Goal: Information Seeking & Learning: Learn about a topic

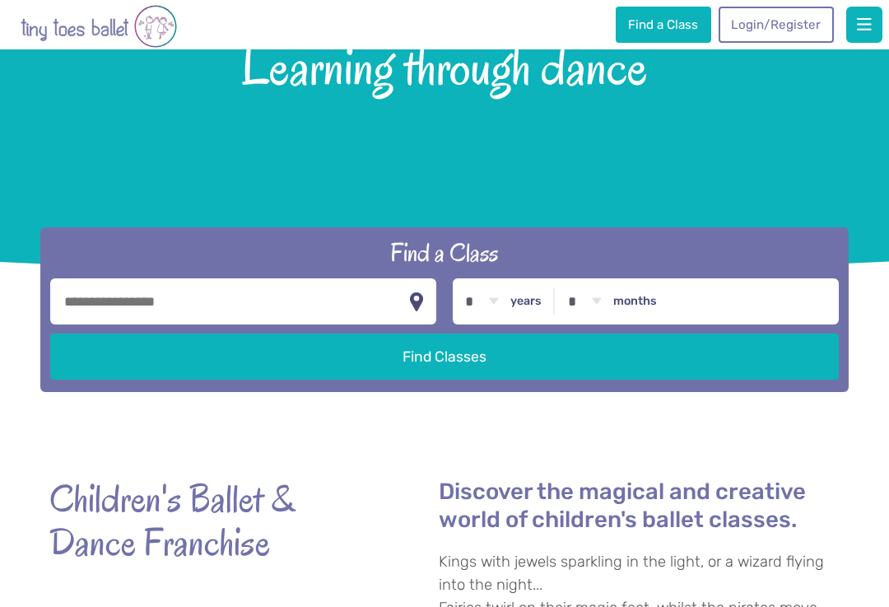
scroll to position [198, 0]
click at [103, 319] on input "text" at bounding box center [243, 301] width 386 height 46
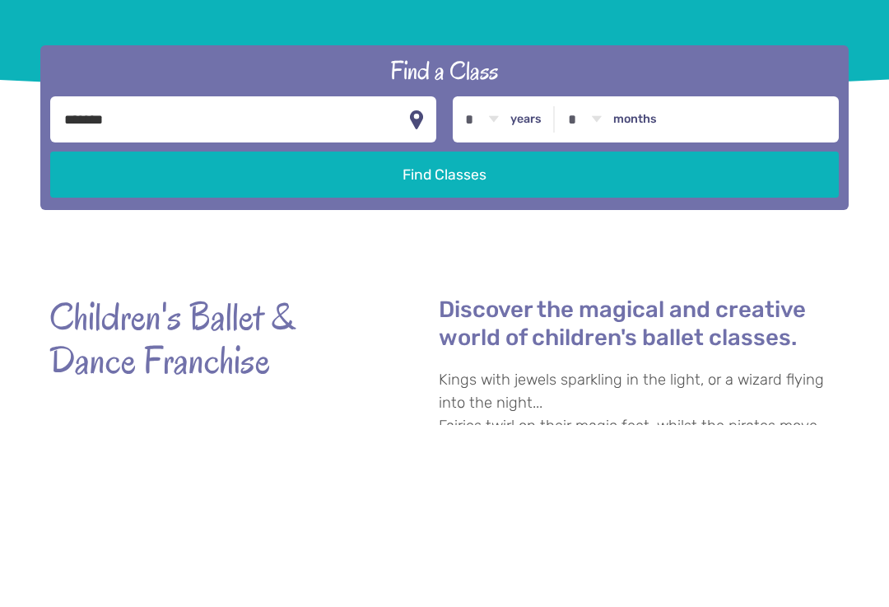
type input "*******"
click at [475, 279] on select "* * * * * * * * * * ** ** **" at bounding box center [482, 302] width 51 height 46
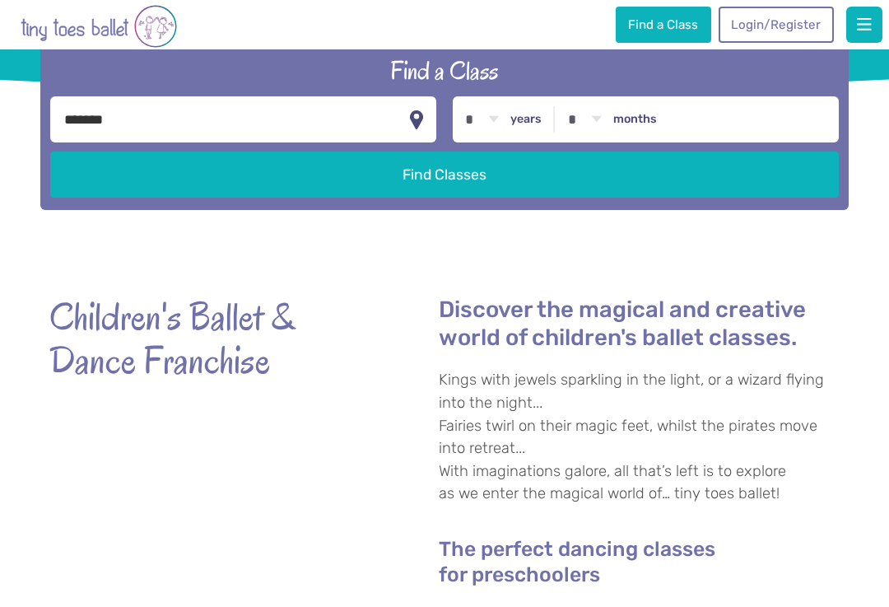
select select "*"
click at [216, 198] on button "Find Classes" at bounding box center [444, 174] width 788 height 46
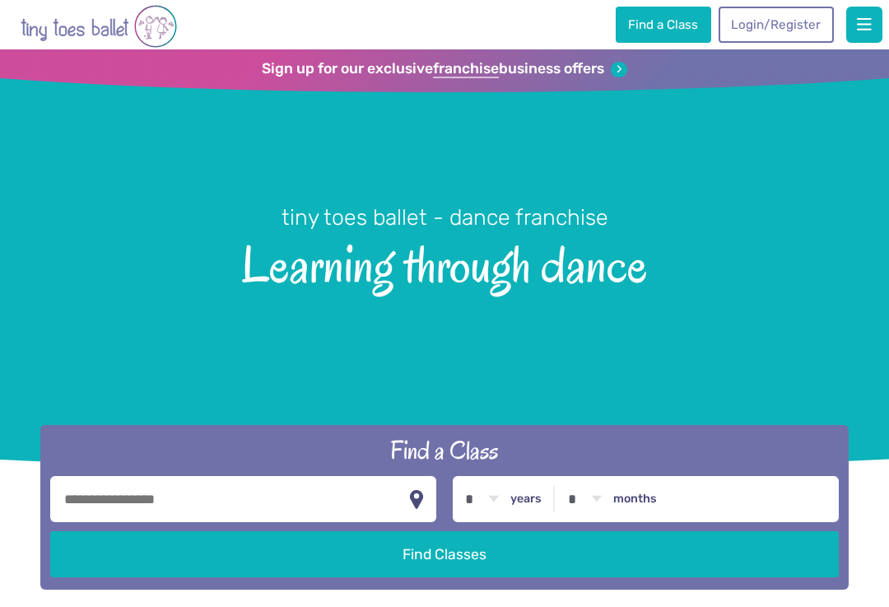
click at [127, 522] on input "text" at bounding box center [243, 499] width 386 height 46
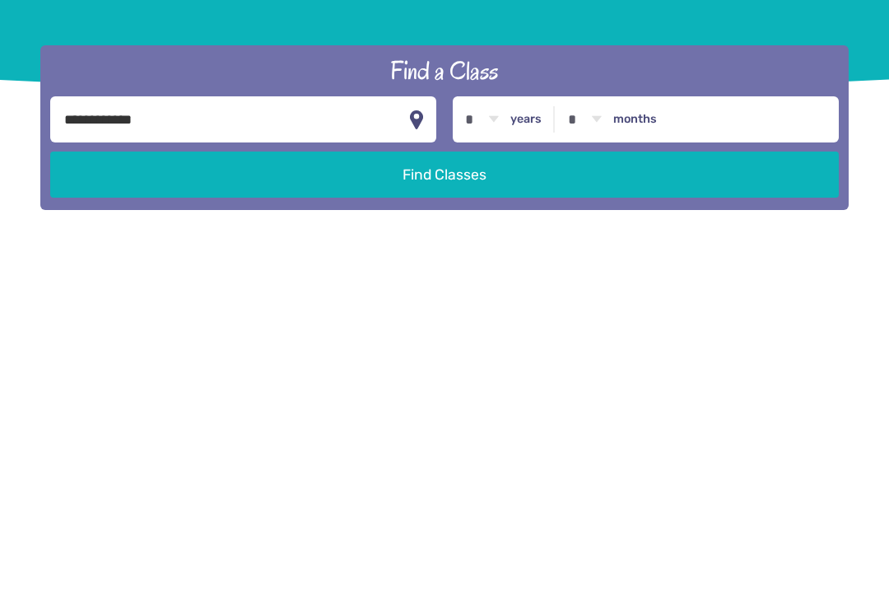
type input "**********"
click at [519, 449] on label "years" at bounding box center [525, 456] width 31 height 15
click at [508, 433] on select "* * * * * * * * * * ** ** **" at bounding box center [482, 456] width 51 height 46
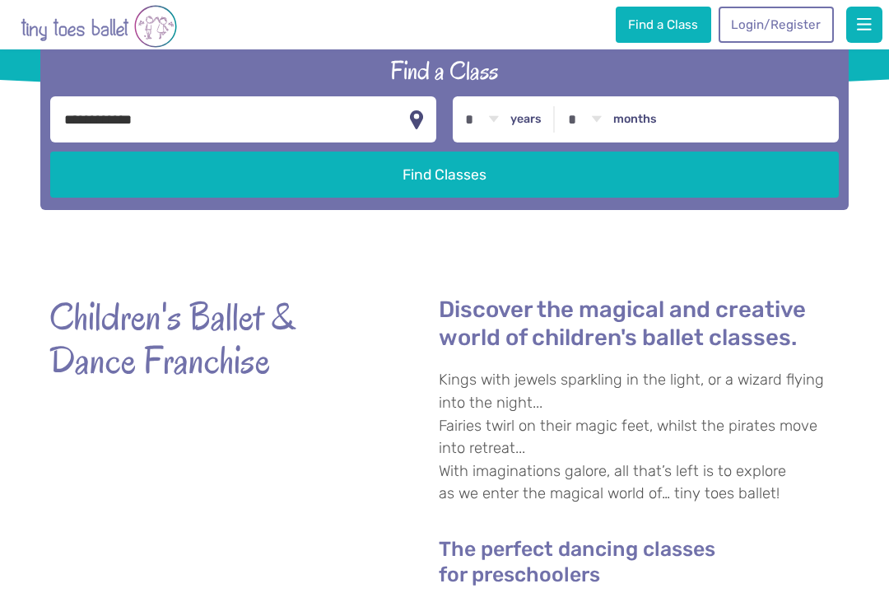
select select "*"
click at [368, 198] on button "Find Classes" at bounding box center [444, 174] width 788 height 46
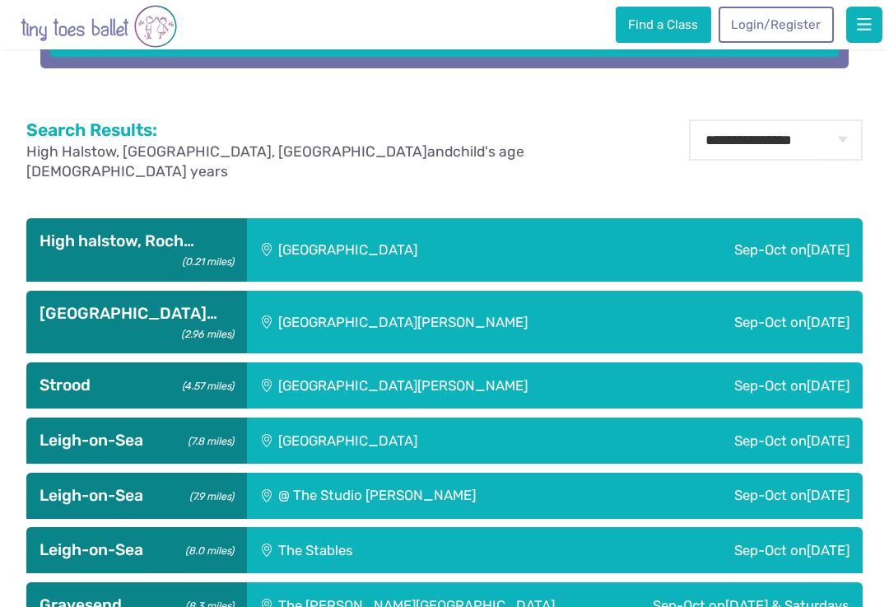
scroll to position [591, 0]
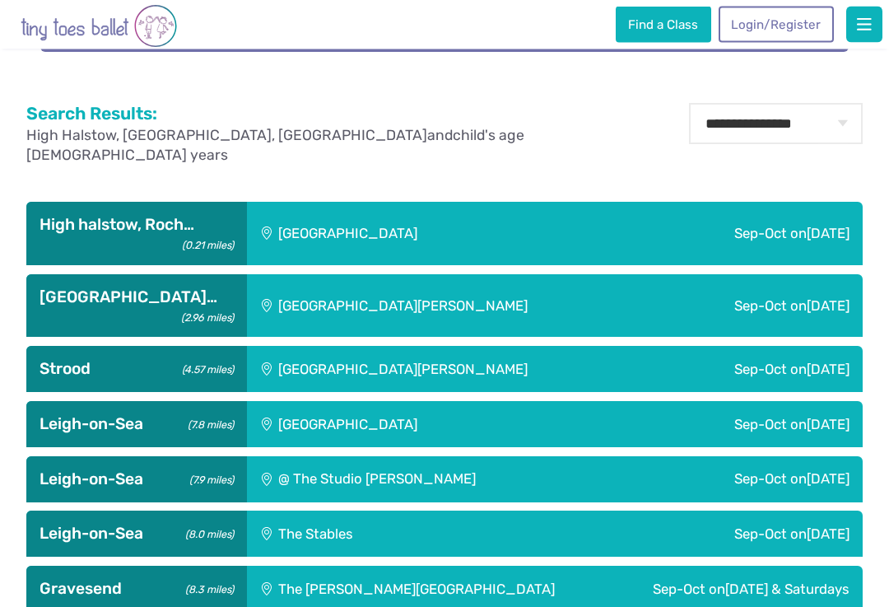
click at [86, 243] on div "High halstow, Roch… (0.21 miles)" at bounding box center [136, 233] width 220 height 63
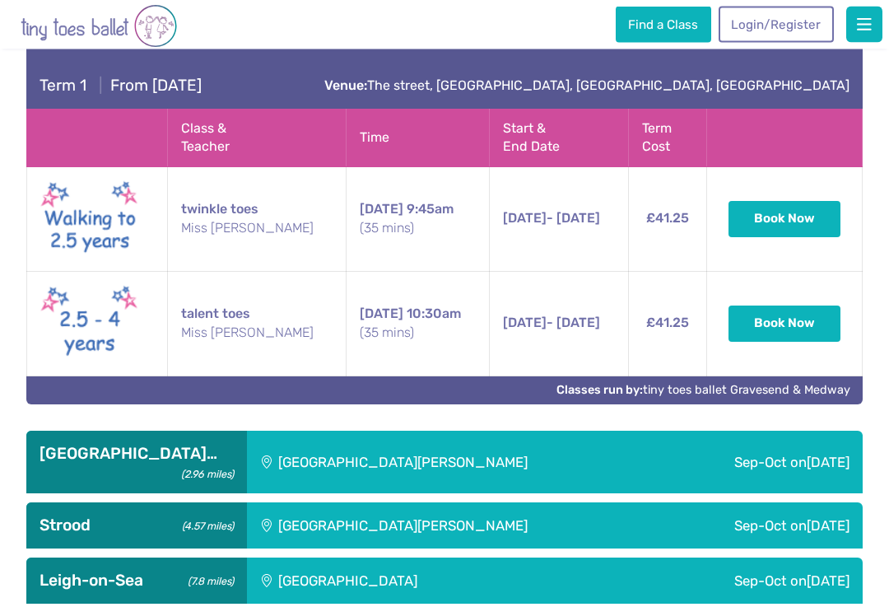
scroll to position [832, 0]
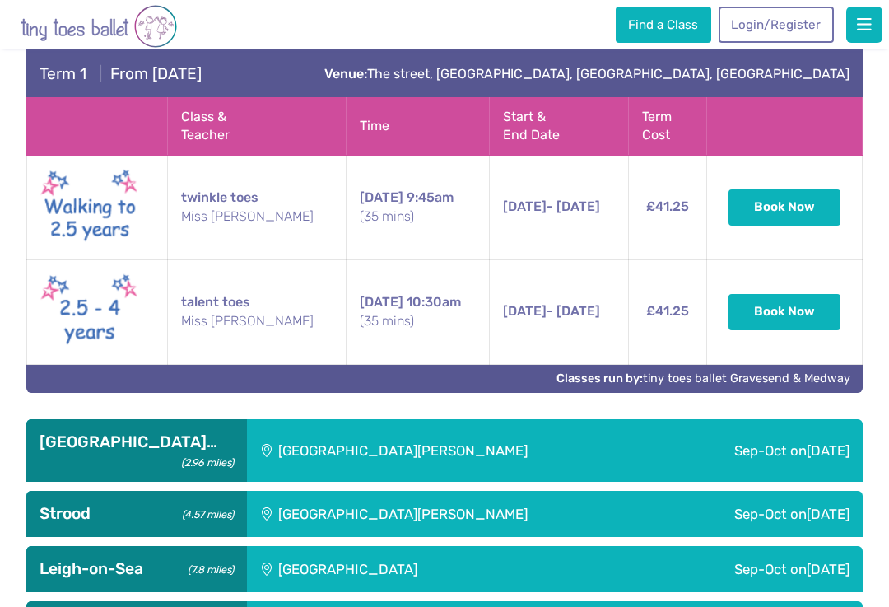
click at [91, 223] on img at bounding box center [89, 207] width 99 height 84
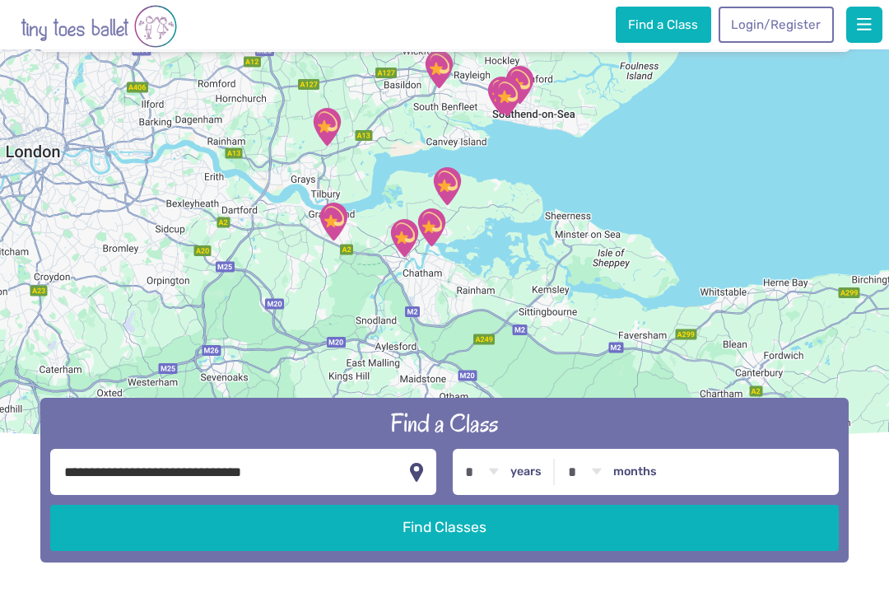
scroll to position [0, 0]
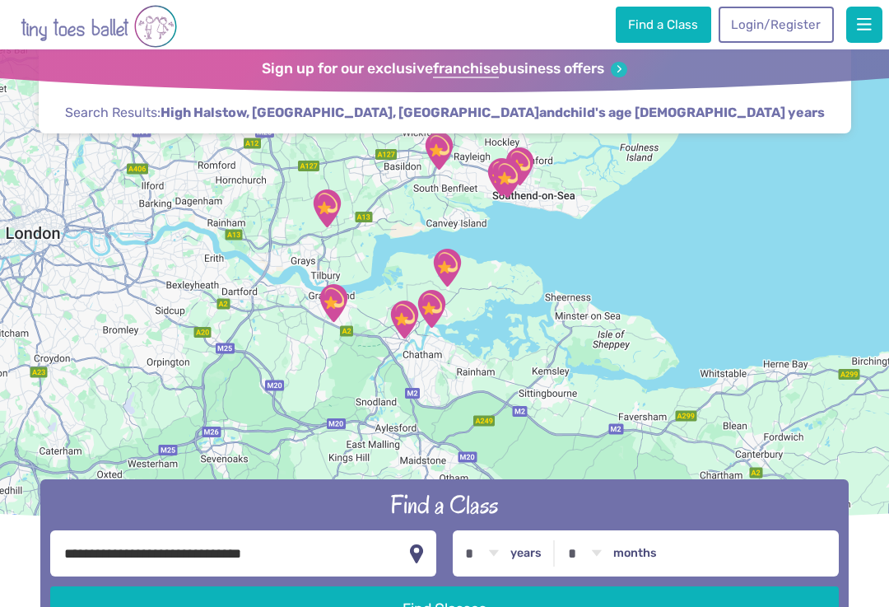
click at [860, 19] on span "button" at bounding box center [864, 24] width 15 height 16
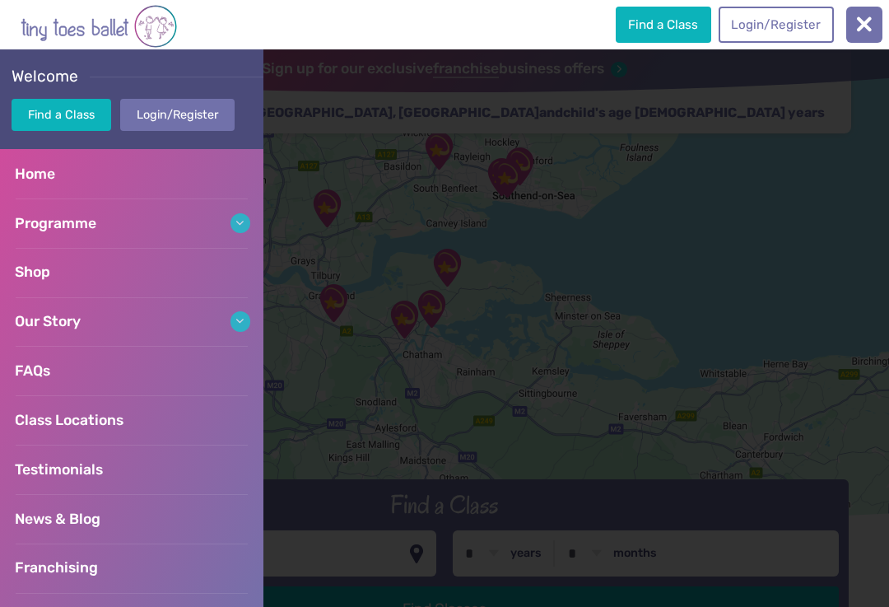
click at [26, 219] on span "Programme" at bounding box center [55, 223] width 81 height 16
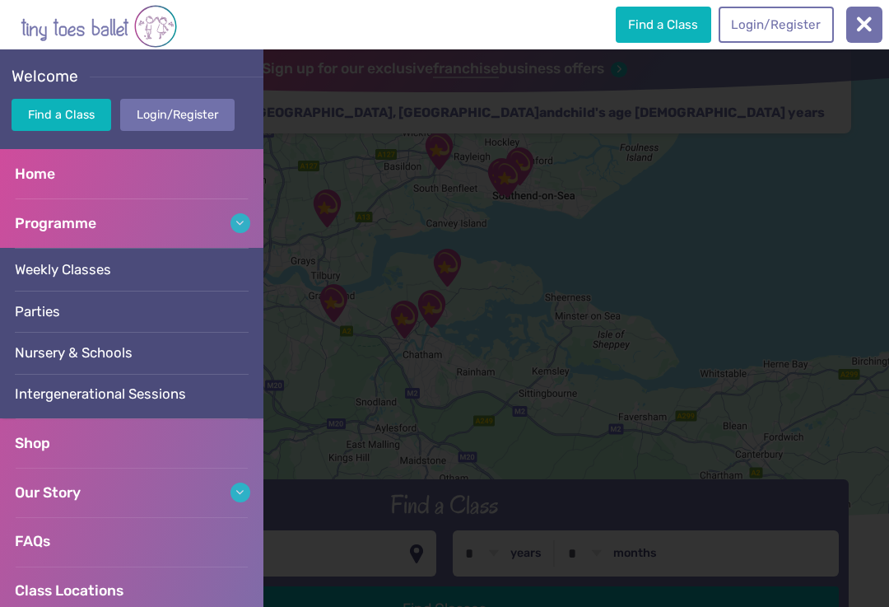
click at [29, 275] on span "Weekly Classes" at bounding box center [63, 269] width 96 height 16
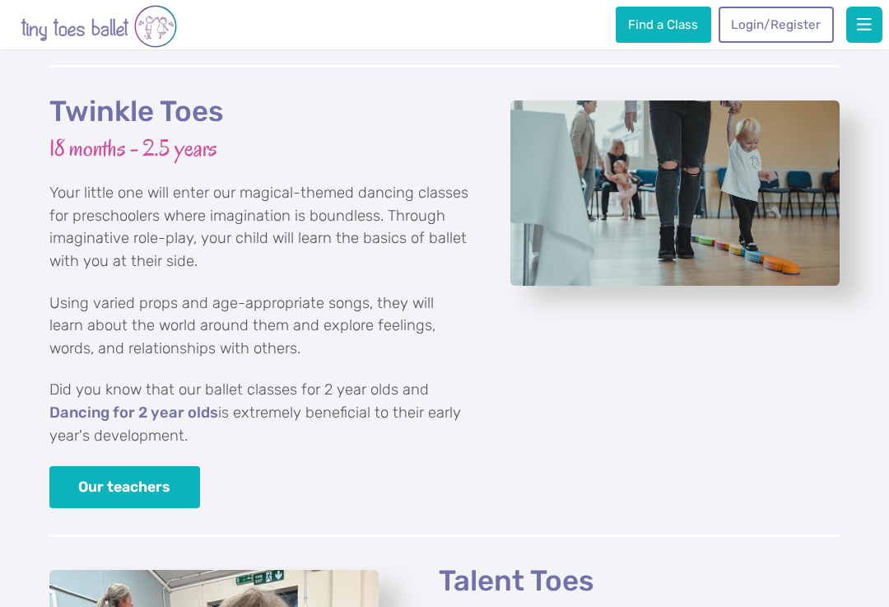
scroll to position [1834, 0]
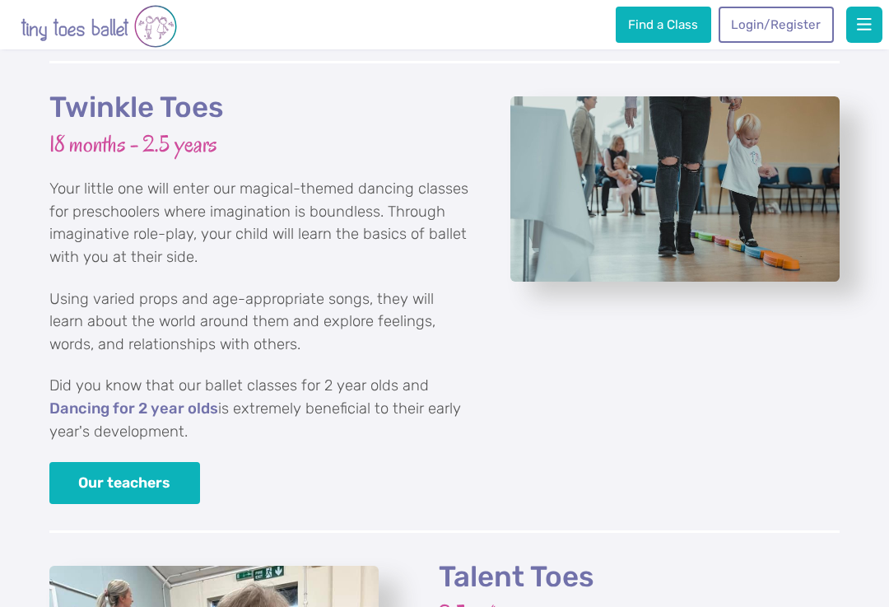
click at [77, 401] on link "Dancing for 2 year olds" at bounding box center [133, 409] width 169 height 16
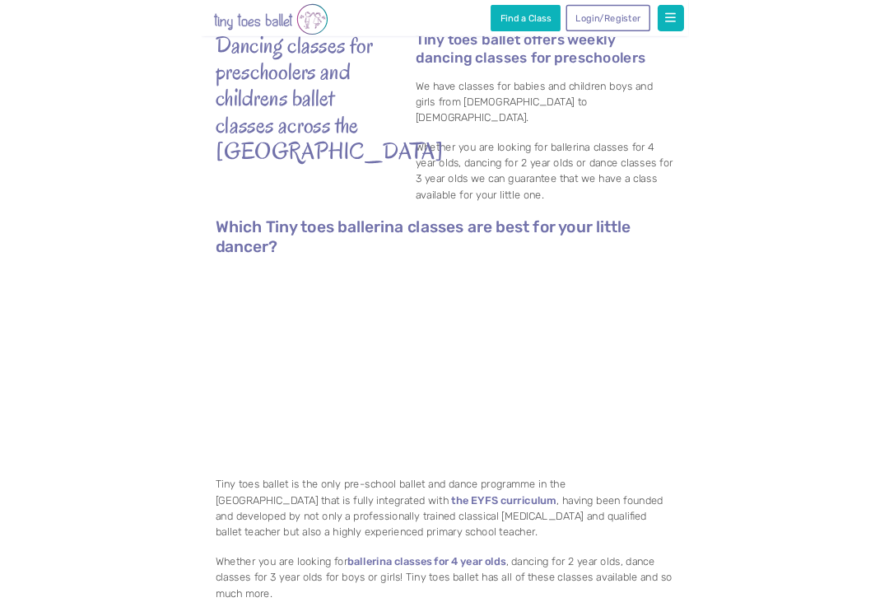
scroll to position [549, 0]
